Goal: Find specific page/section: Find specific page/section

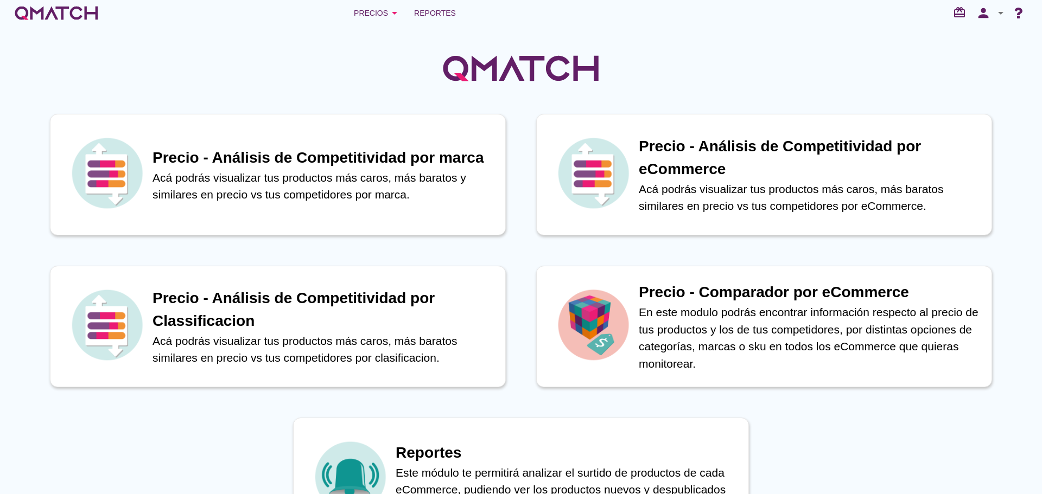
click at [384, 8] on div "Precios arrow_drop_down" at bounding box center [377, 13] width 47 height 13
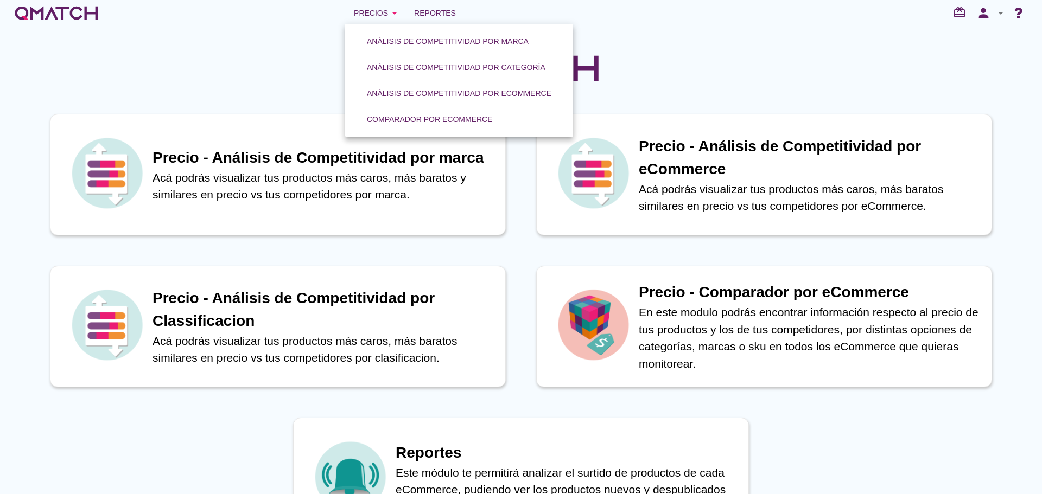
click at [397, 114] on div "Comparador por eCommerce" at bounding box center [430, 119] width 126 height 11
